Goal: Information Seeking & Learning: Learn about a topic

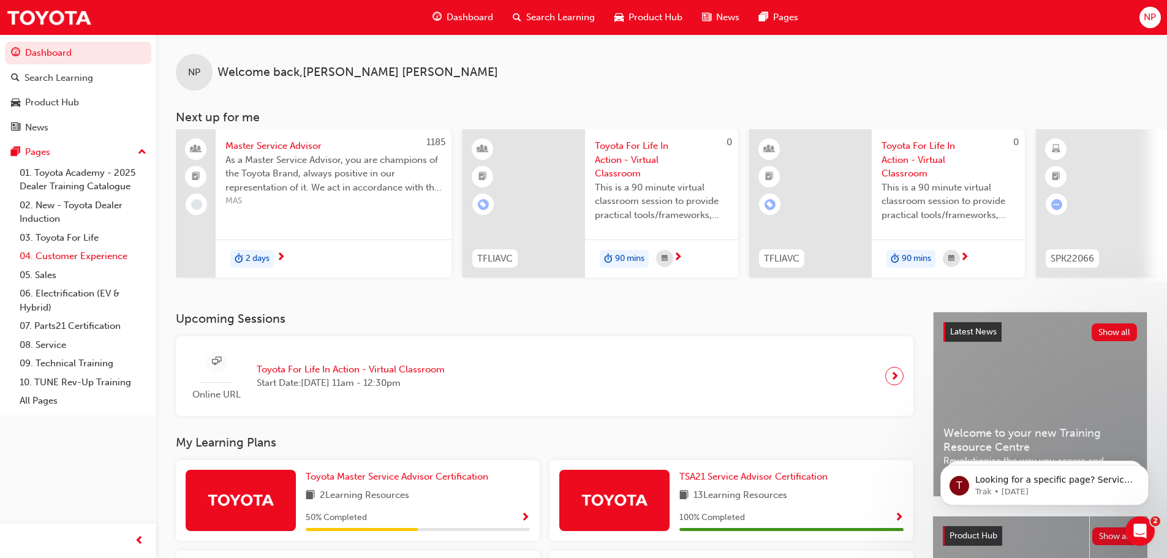
click at [105, 258] on link "04. Customer Experience" at bounding box center [83, 256] width 137 height 19
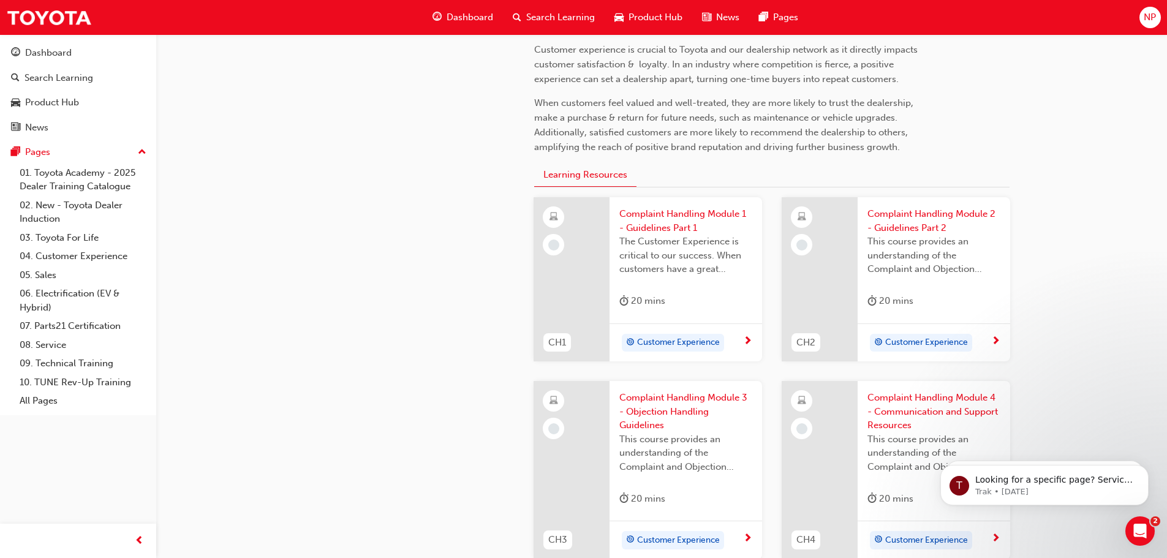
scroll to position [306, 0]
click at [704, 206] on span "Complaint Handling Module 1 - Guidelines Part 1" at bounding box center [685, 218] width 133 height 28
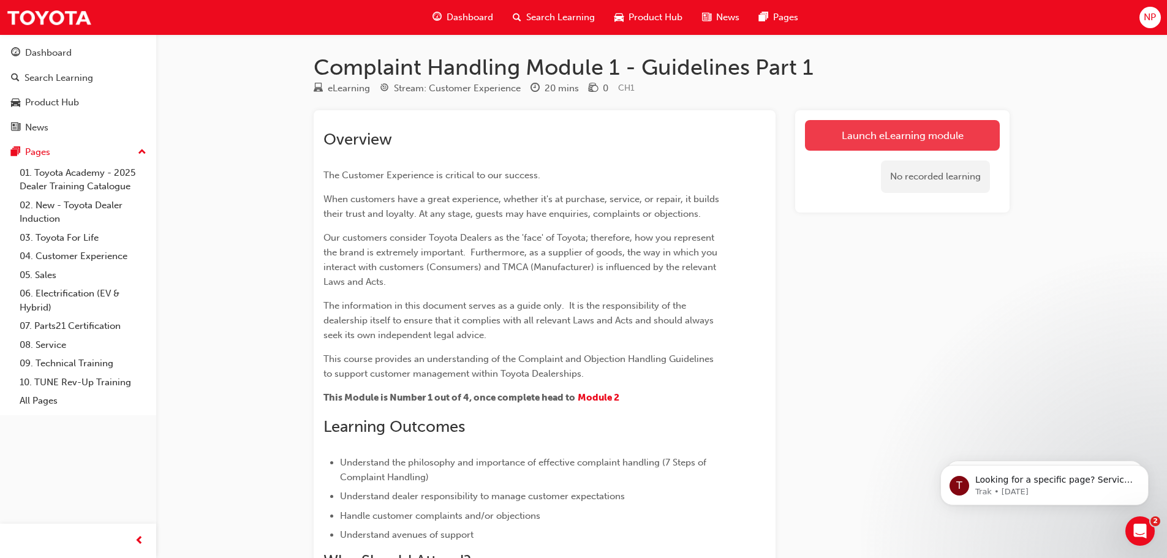
click at [842, 141] on link "Launch eLearning module" at bounding box center [902, 135] width 195 height 31
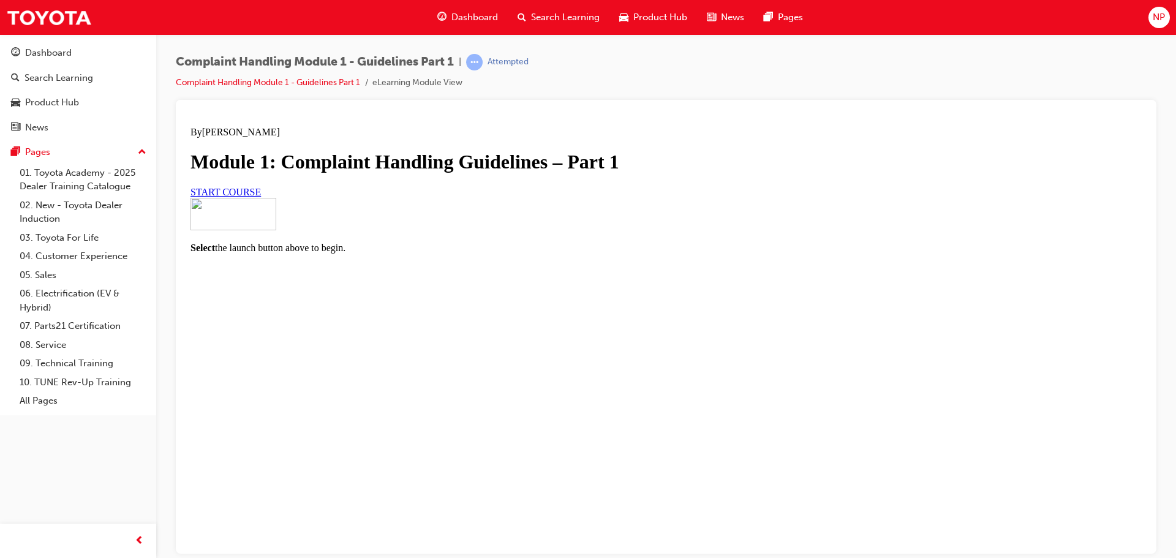
click at [261, 197] on span "START COURSE" at bounding box center [225, 191] width 70 height 10
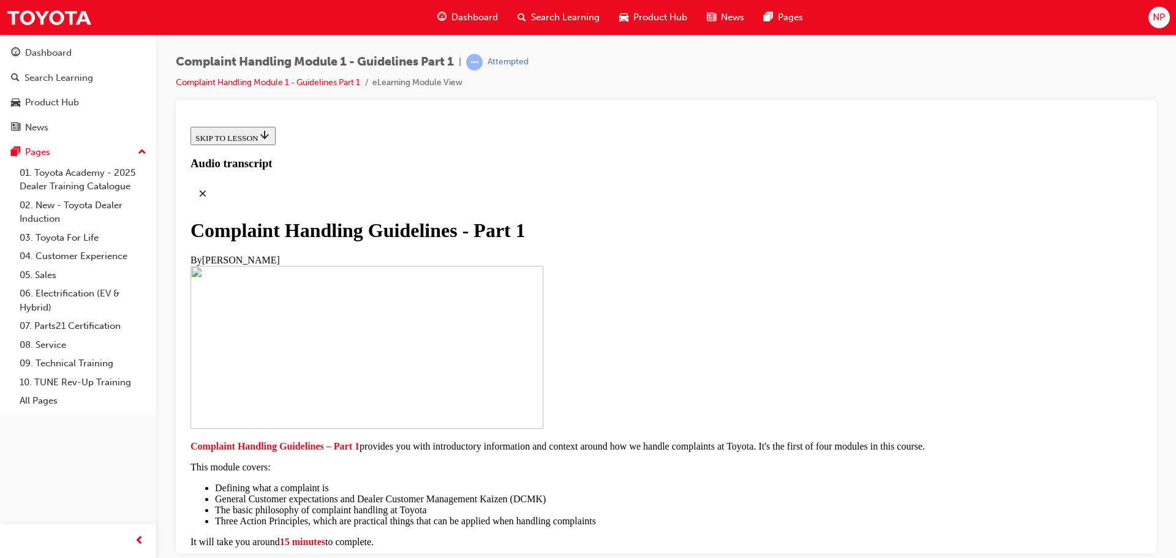
click at [642, 254] on div "By [PERSON_NAME]" at bounding box center [665, 259] width 951 height 11
